Goal: Check status: Check status

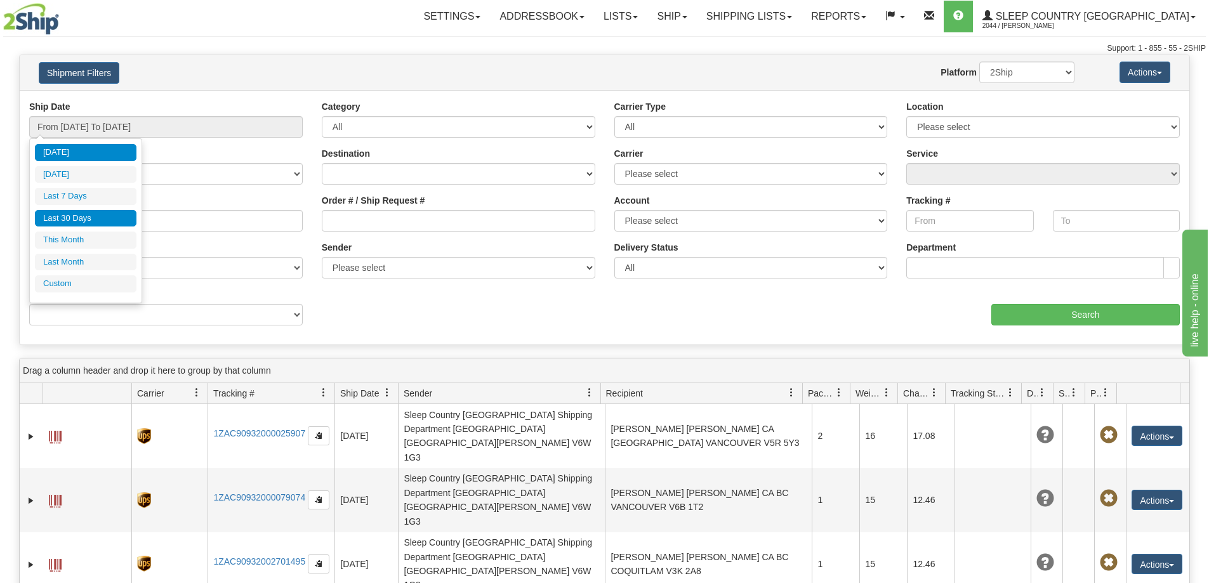
click at [79, 221] on li "Last 30 Days" at bounding box center [86, 218] width 102 height 17
type input "From [DATE] To [DATE]"
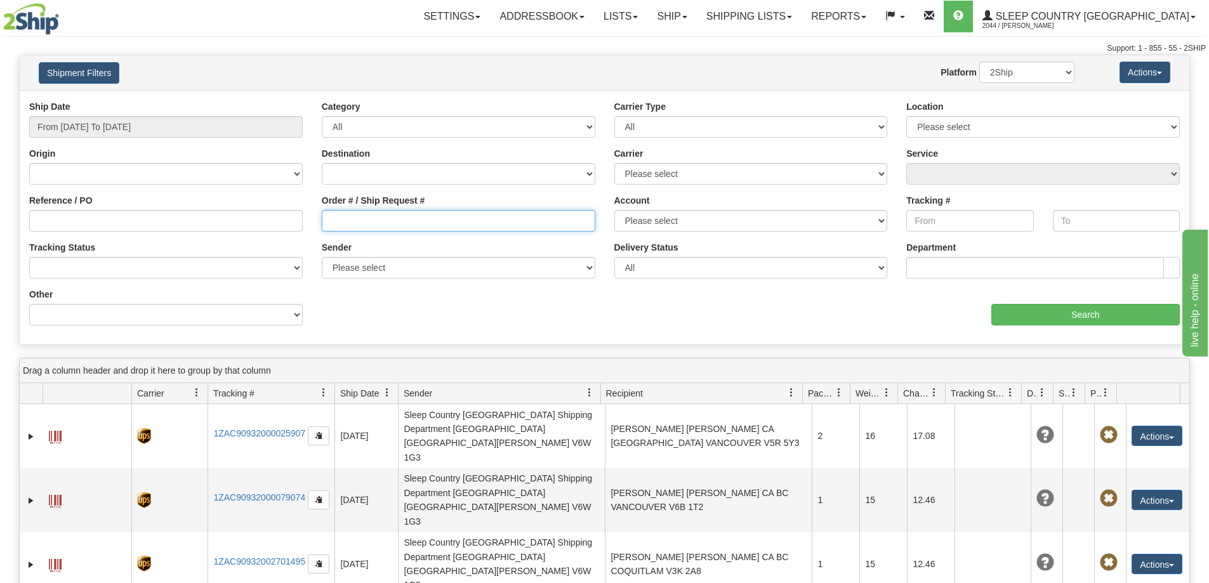
click at [336, 222] on input "Order # / Ship Request #" at bounding box center [459, 221] width 274 height 22
paste input "9007I162006"
click at [328, 220] on input "9007I162006" at bounding box center [459, 221] width 274 height 22
type input "9007I162006"
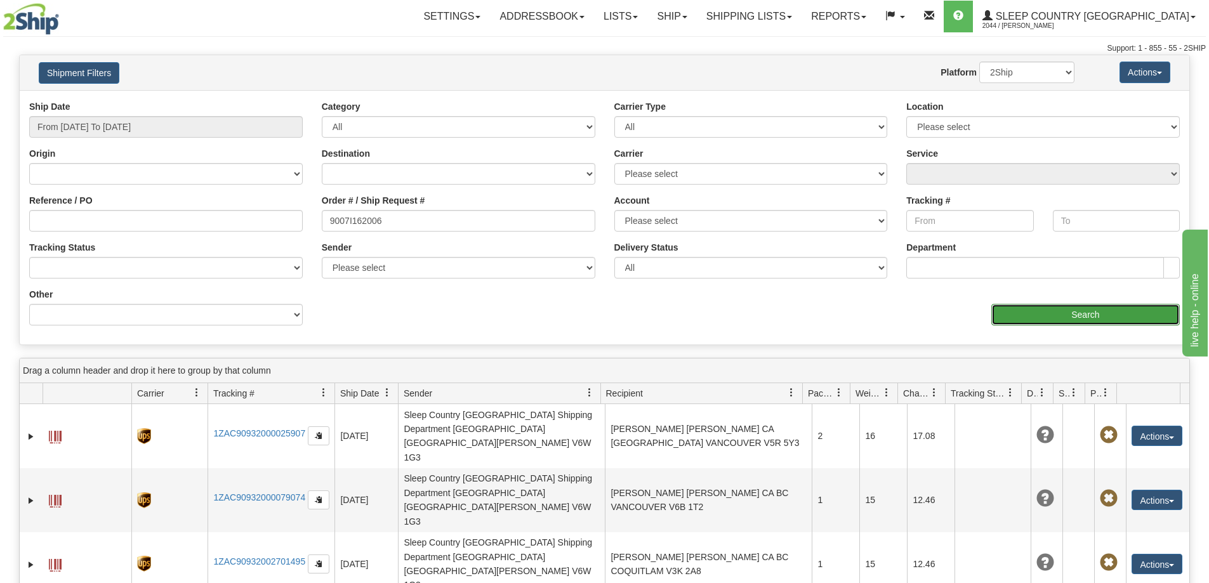
click at [1061, 307] on input "Search" at bounding box center [1085, 315] width 188 height 22
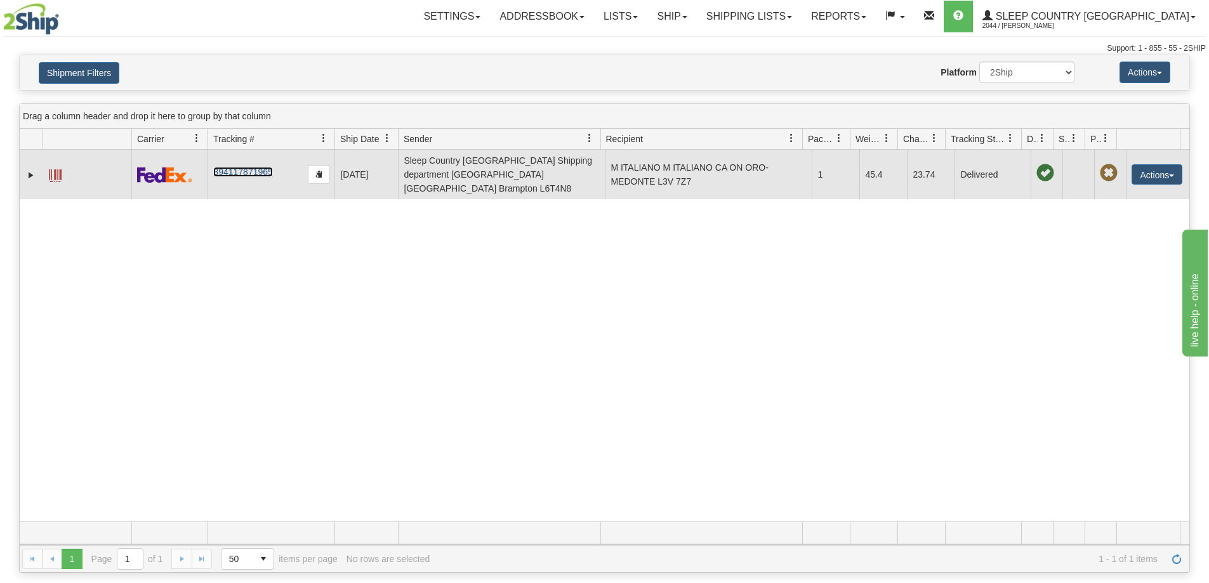
click at [247, 167] on link "394117871965" at bounding box center [242, 172] width 59 height 10
